Goal: Task Accomplishment & Management: Manage account settings

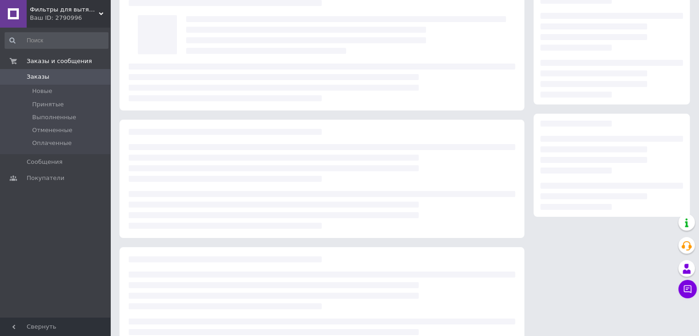
scroll to position [46, 0]
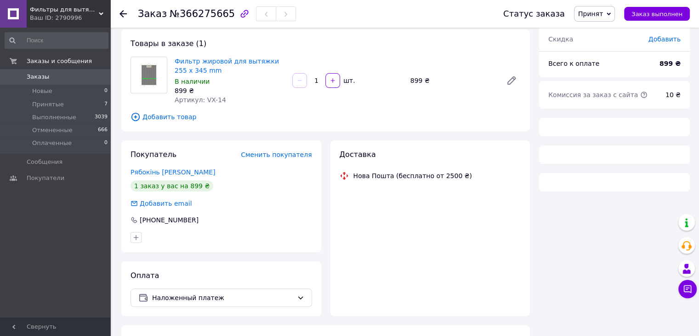
drag, startPoint x: 57, startPoint y: 100, endPoint x: 194, endPoint y: 138, distance: 142.8
click at [57, 100] on span "Принятые" at bounding box center [48, 104] width 32 height 8
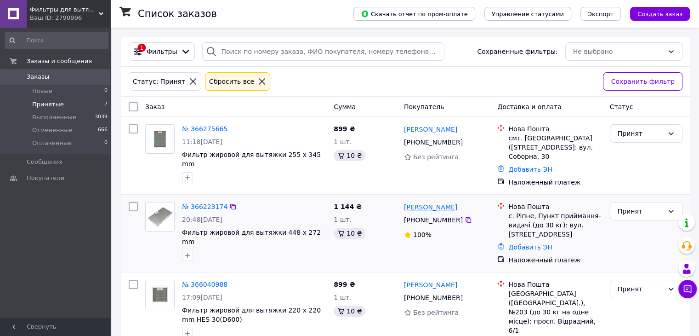
click at [416, 207] on link "[PERSON_NAME]" at bounding box center [430, 206] width 53 height 9
click at [207, 208] on link "№ 366223174" at bounding box center [205, 206] width 46 height 7
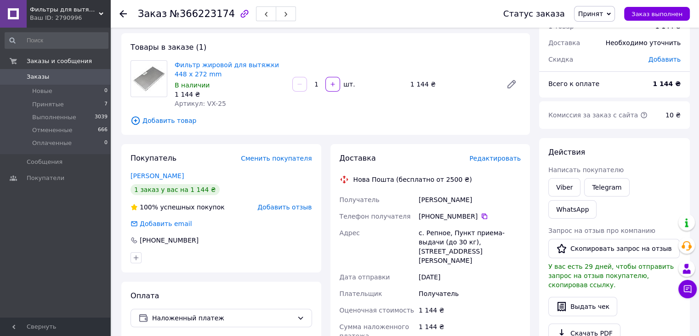
scroll to position [92, 0]
